Goal: Check status: Check status

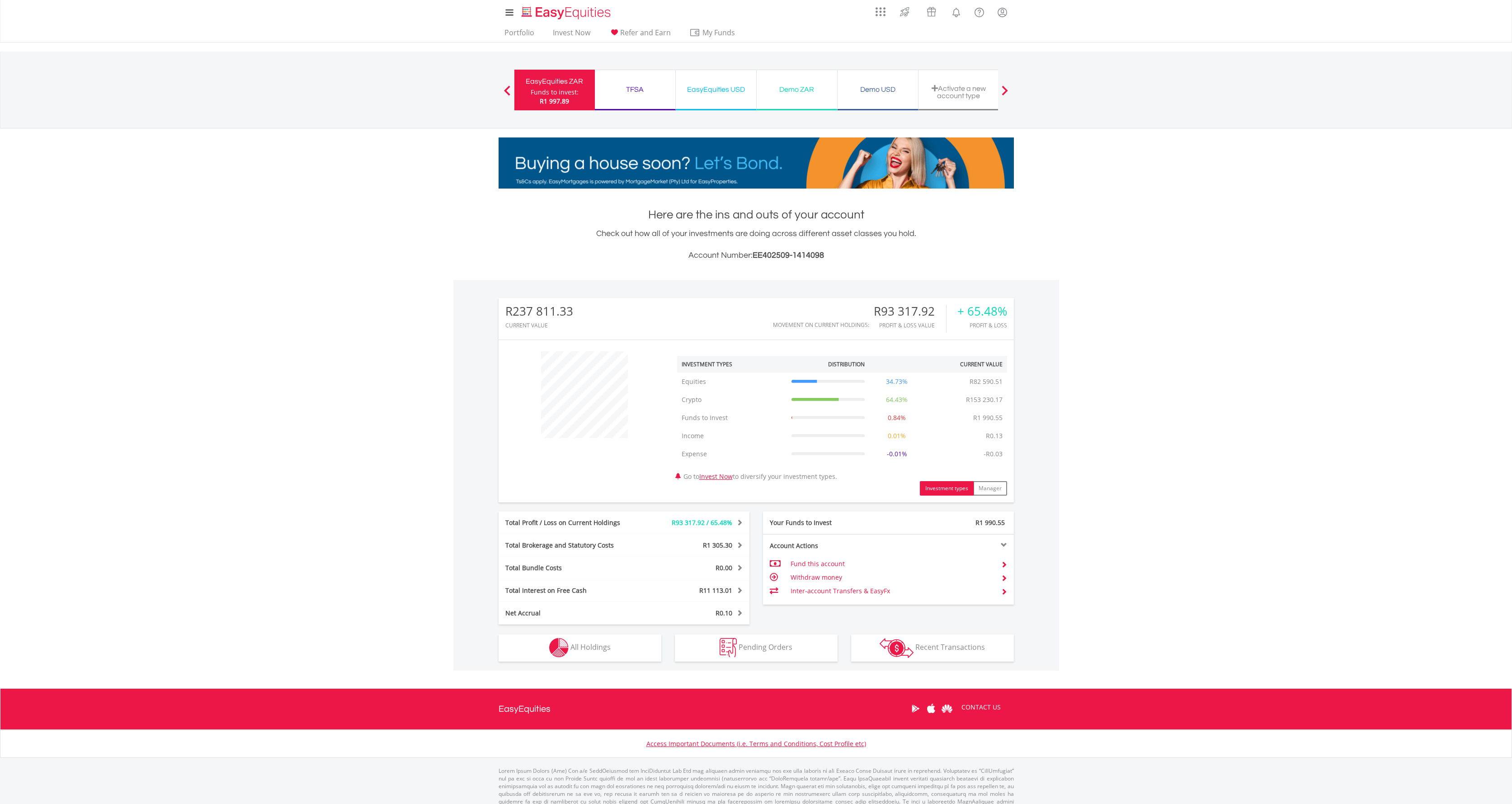
scroll to position [2, 0]
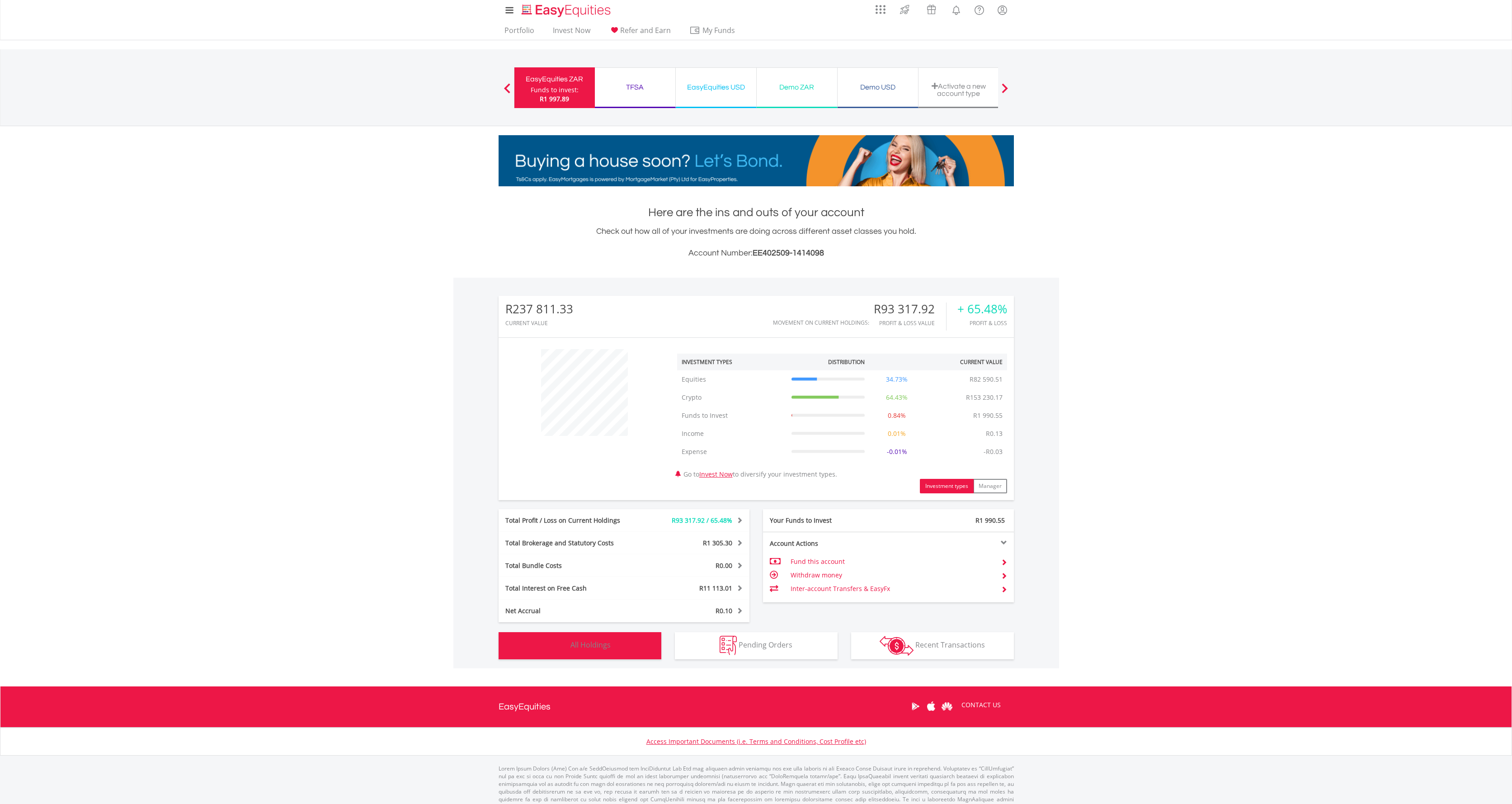
click at [599, 652] on button "Holdings All Holdings" at bounding box center [579, 646] width 163 height 27
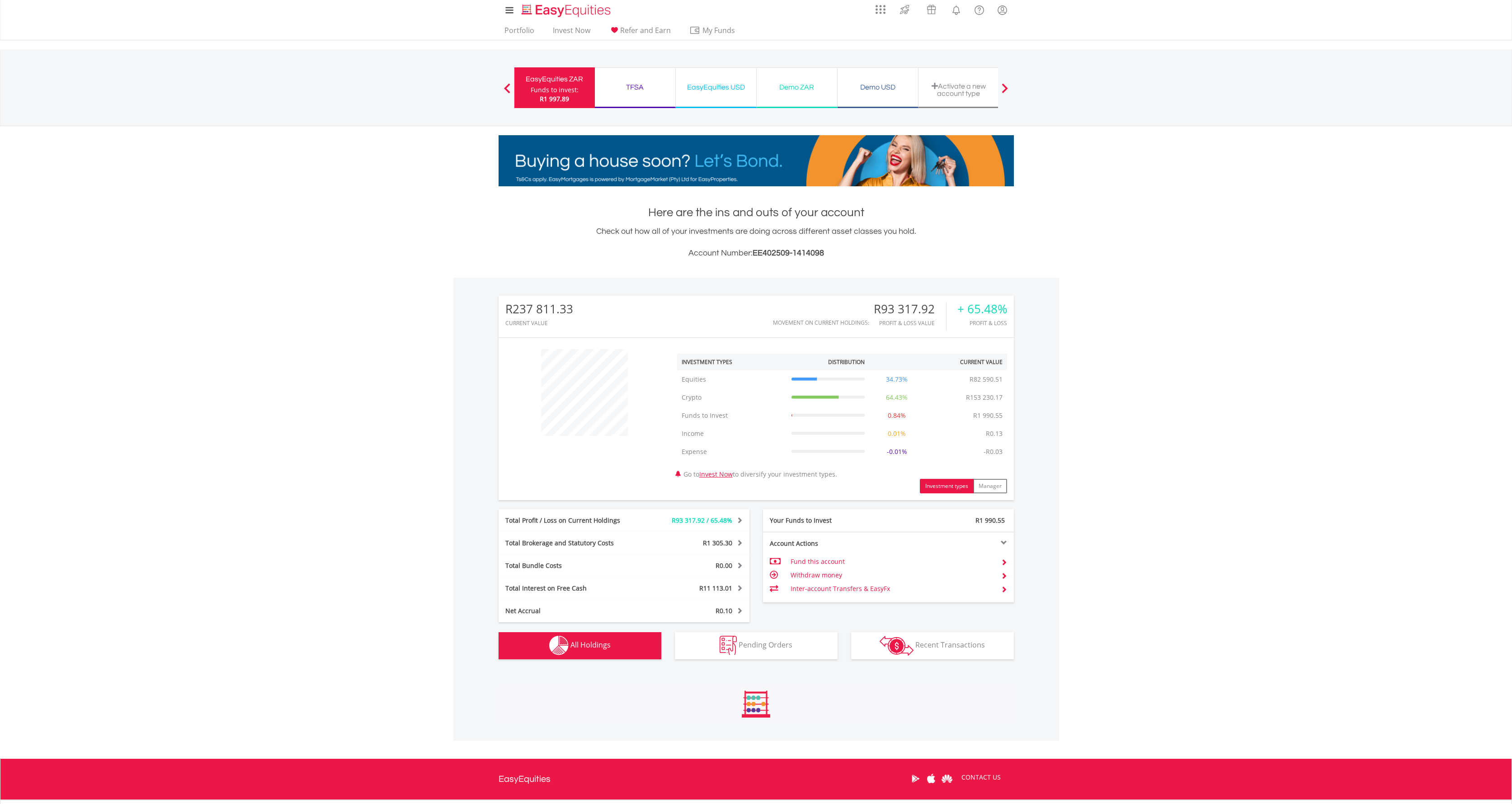
scroll to position [472, 0]
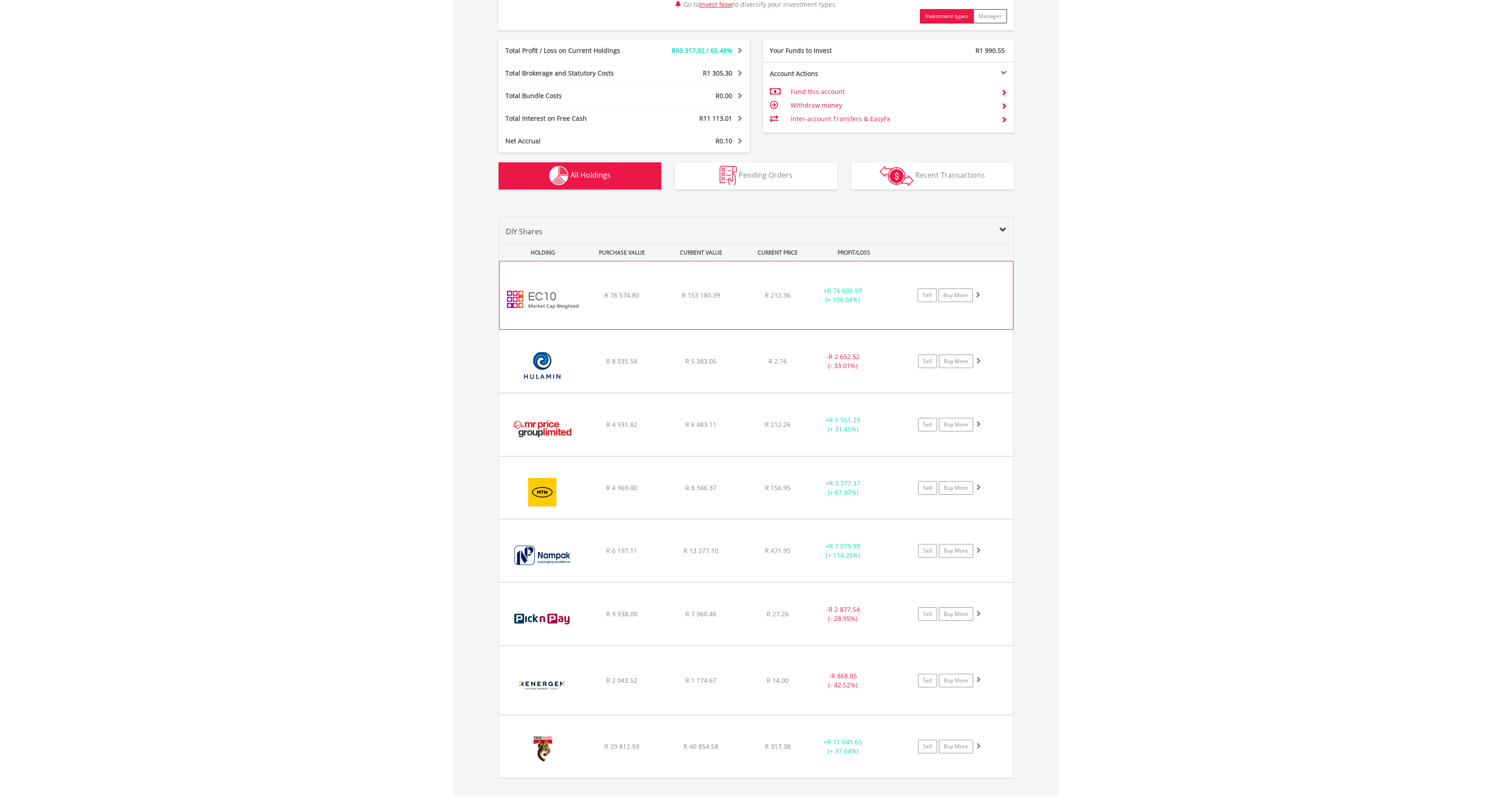
click at [780, 287] on div "﻿ EasyCrypto 10 R 76 574.80 R 153 180.39 R 212.36 + R 76 605.59 (+ 100.04%) Sel…" at bounding box center [756, 295] width 514 height 68
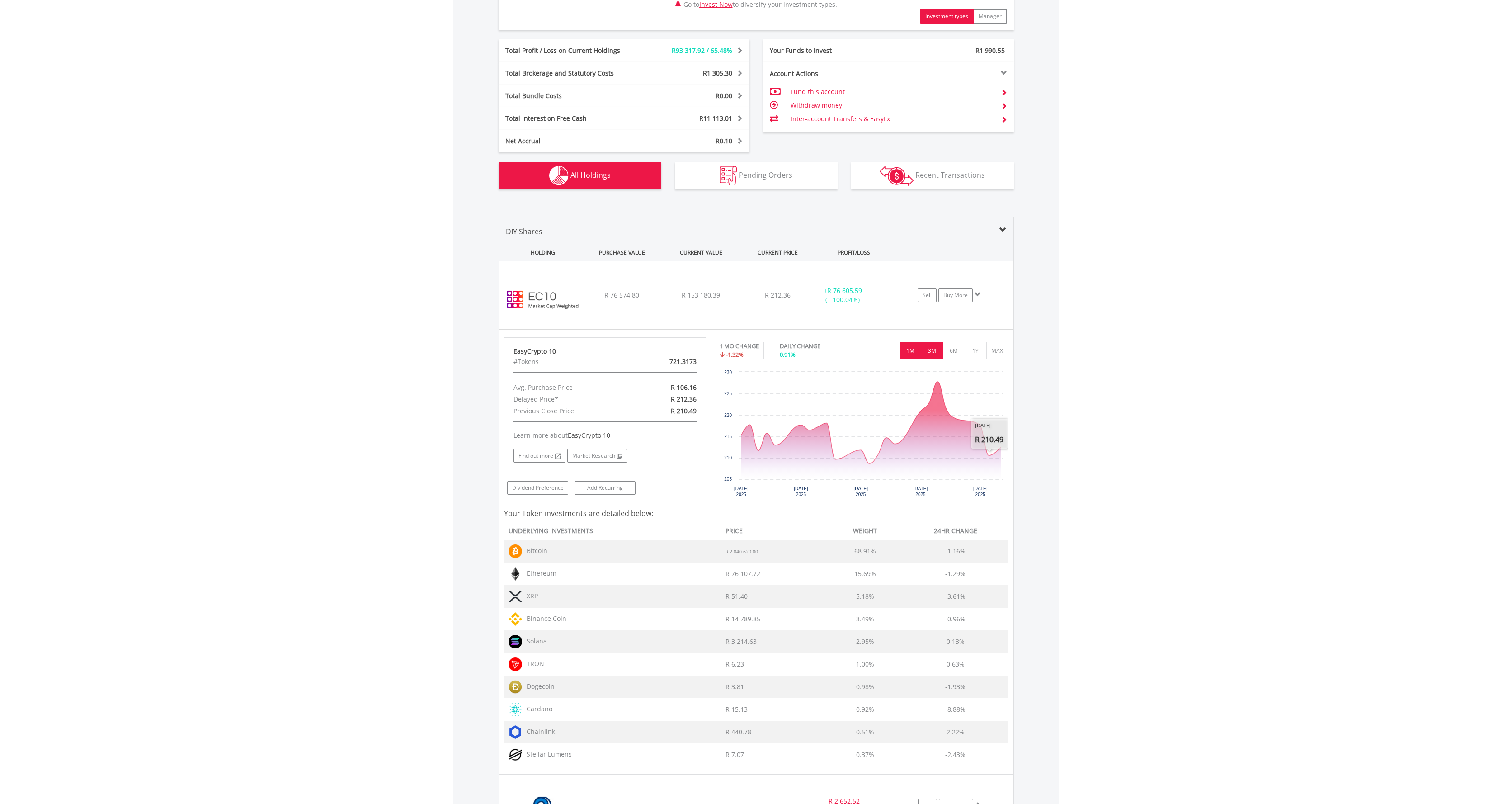
click at [935, 346] on button "3M" at bounding box center [932, 350] width 22 height 17
click at [952, 353] on button "6M" at bounding box center [954, 350] width 22 height 17
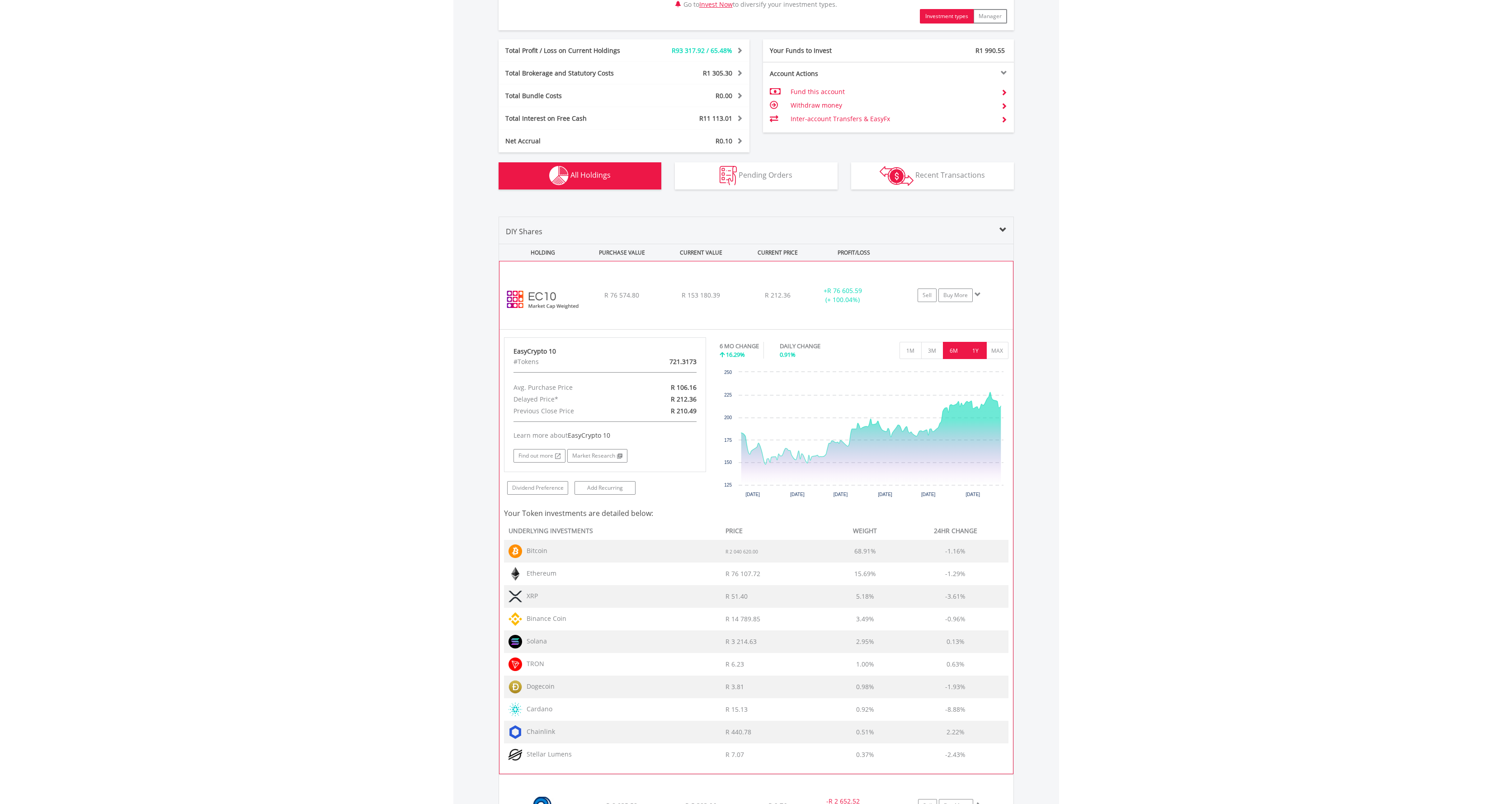
click at [976, 355] on button "1Y" at bounding box center [976, 350] width 22 height 17
click at [1002, 353] on button "MAX" at bounding box center [997, 350] width 22 height 17
click at [973, 355] on button "1Y" at bounding box center [976, 350] width 22 height 17
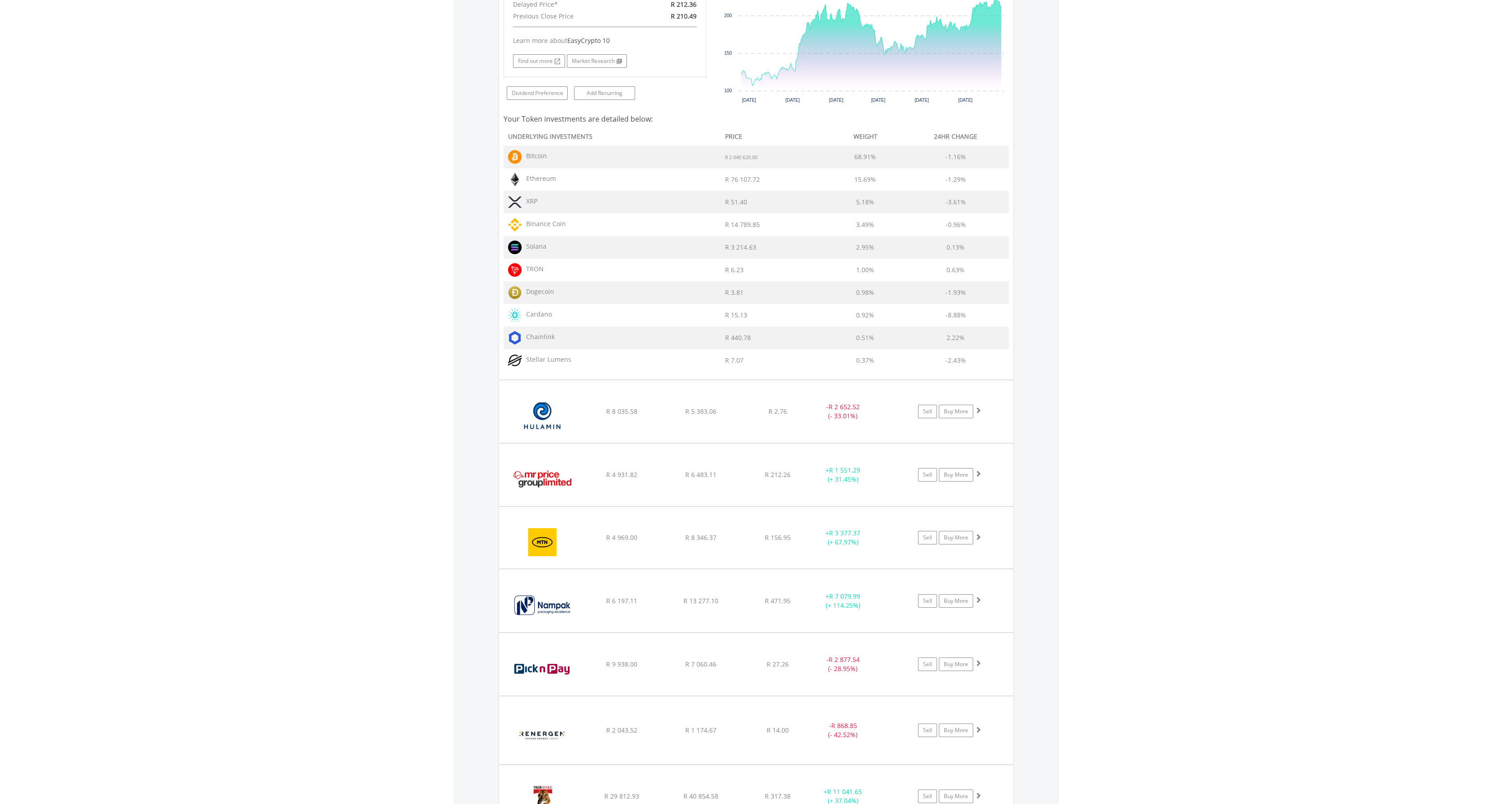
scroll to position [1029, 0]
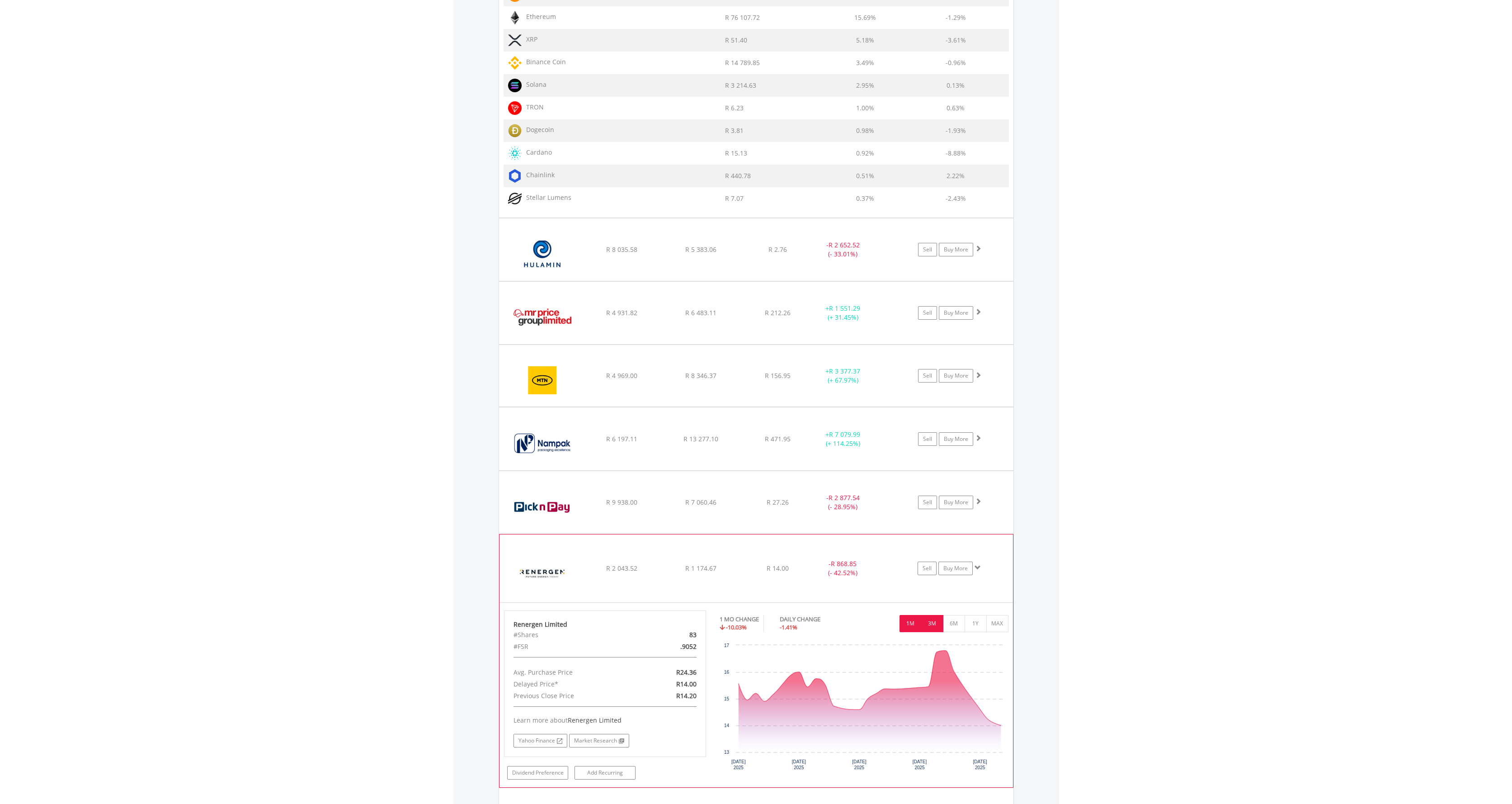
click at [936, 625] on button "3M" at bounding box center [932, 623] width 22 height 17
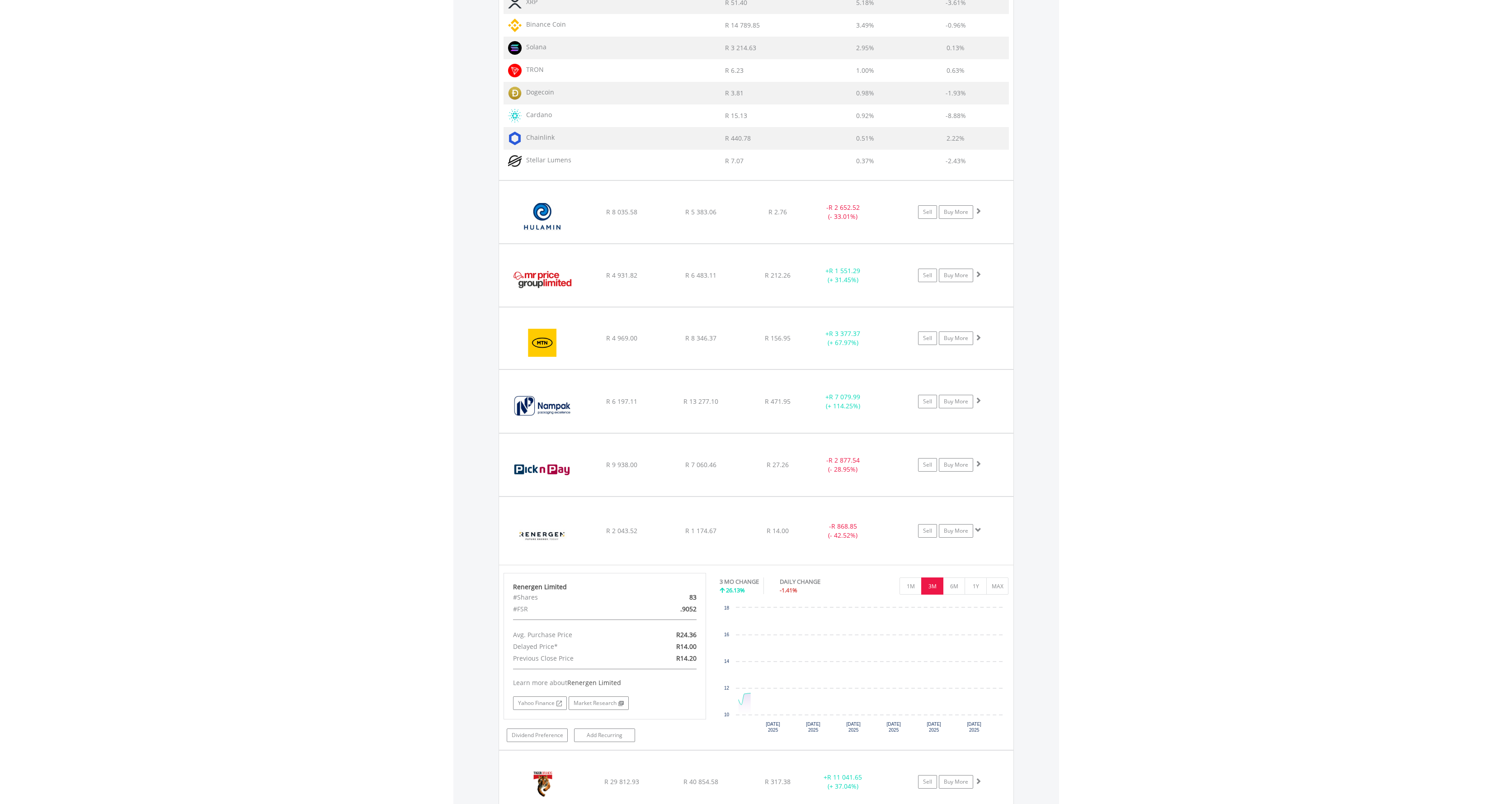
scroll to position [1178, 0]
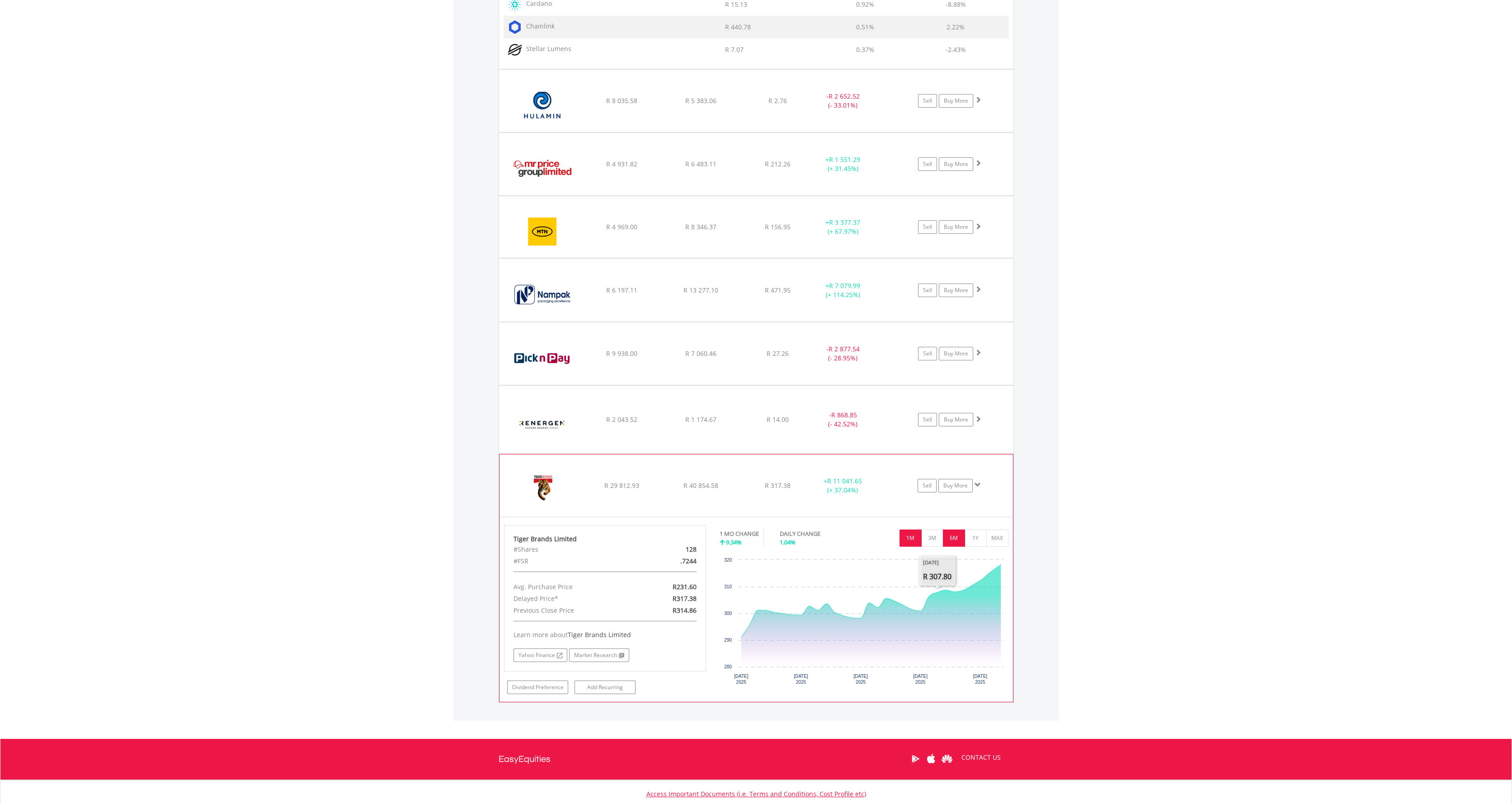
click at [959, 534] on button "6M" at bounding box center [954, 538] width 22 height 17
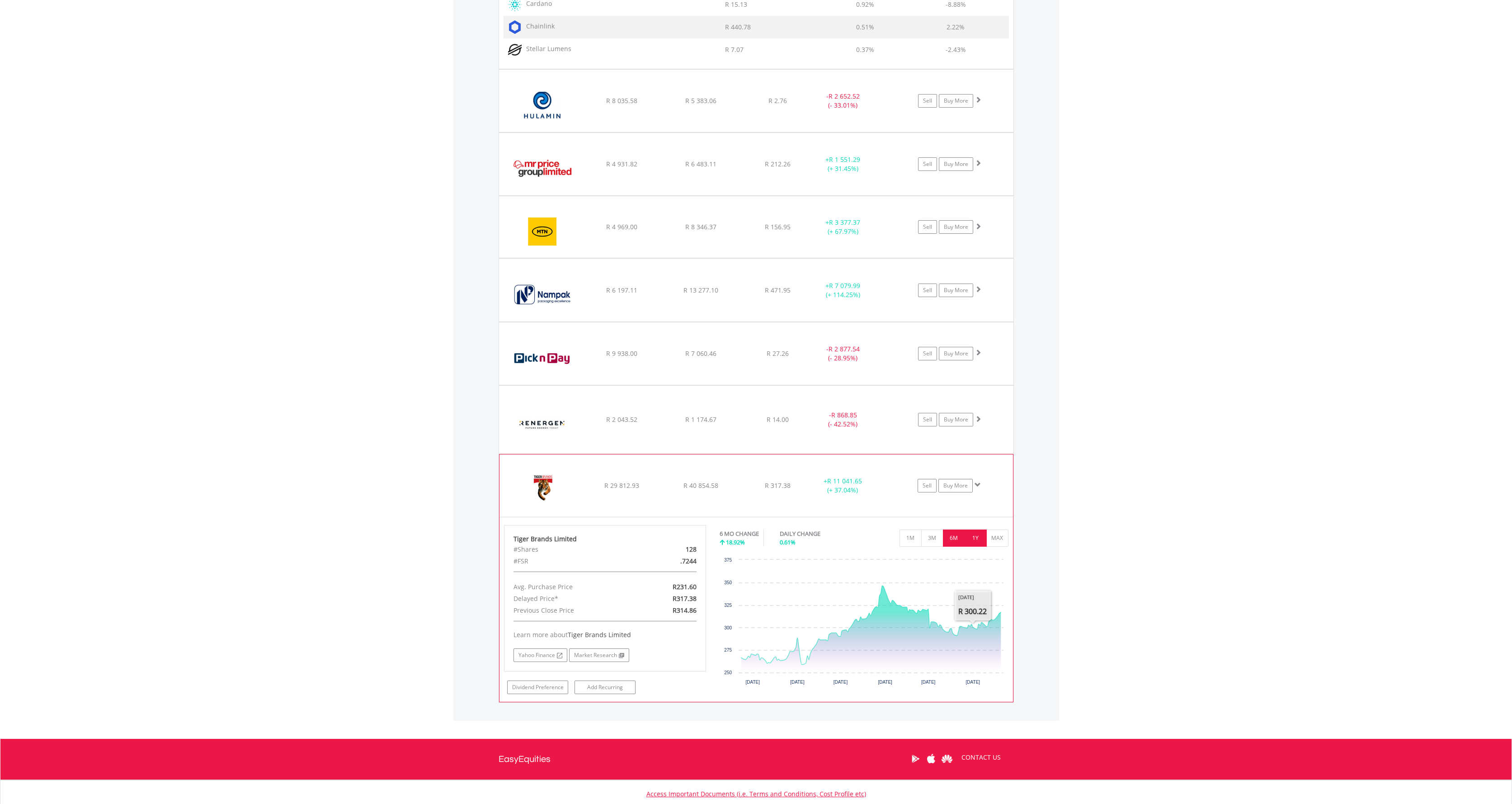
click at [980, 540] on button "1Y" at bounding box center [976, 538] width 22 height 17
